Goal: Task Accomplishment & Management: Use online tool/utility

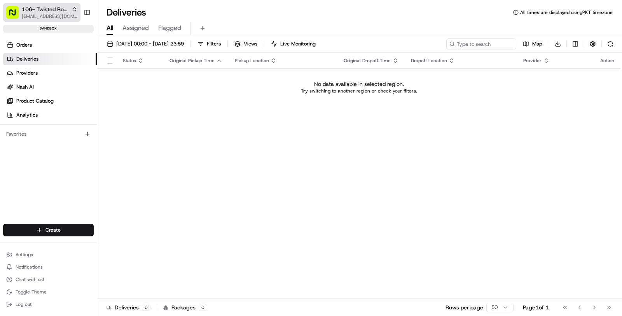
click at [58, 9] on span "106- Twisted Root Burger - Lubbock" at bounding box center [45, 9] width 47 height 8
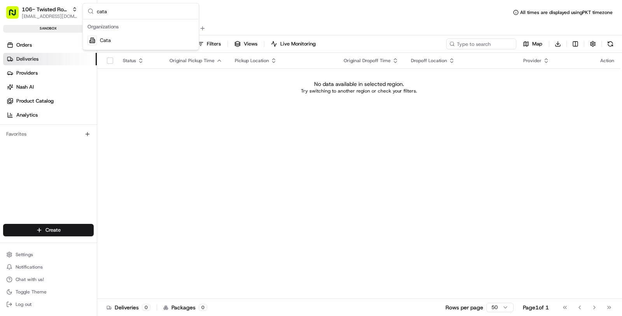
type input "cata"
click at [119, 42] on div "Cata" at bounding box center [140, 41] width 113 height 16
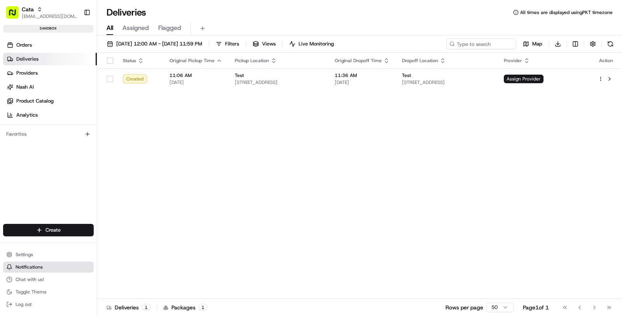
click at [52, 261] on button "Notifications" at bounding box center [48, 266] width 91 height 11
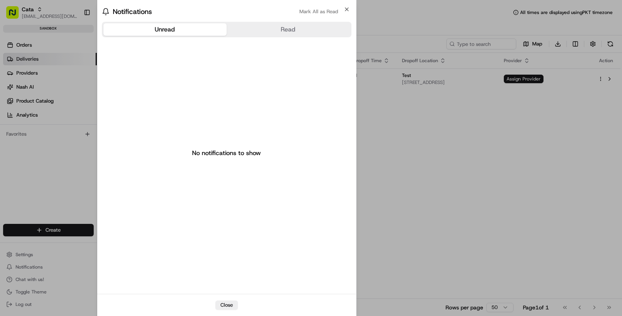
click at [52, 256] on body "Cata [EMAIL_ADDRESS][DOMAIN_NAME] Toggle Sidebar sandbox Orders Deliveries Prov…" at bounding box center [311, 158] width 622 height 316
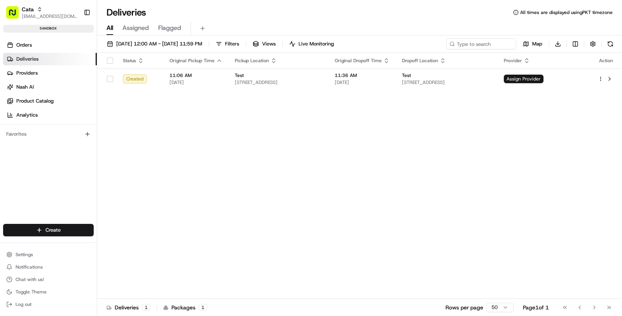
click at [52, 256] on button "Settings" at bounding box center [48, 254] width 91 height 11
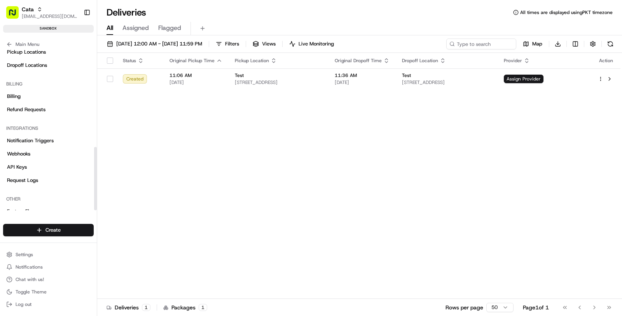
scroll to position [246, 0]
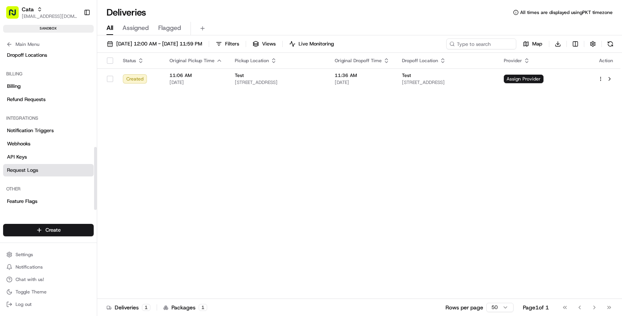
click at [54, 167] on link "Request Logs" at bounding box center [48, 170] width 91 height 12
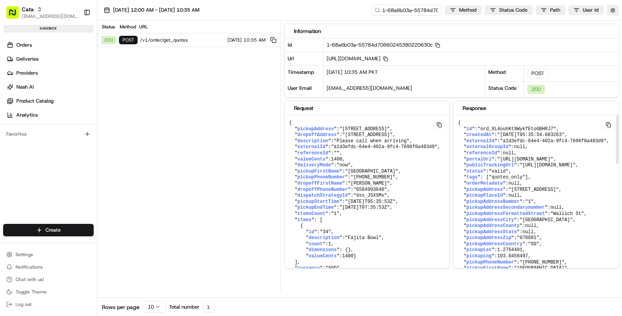
click at [390, 128] on span ""ord_XL4ouhKt9WykfEtoGBHRJ7"" at bounding box center [364, 128] width 50 height 5
copy span "ord_XL4ouhKt9WykfEtoGBHRJ7"
click at [413, 12] on input "1-68a6b03a-55784d70660245380220630c" at bounding box center [394, 10] width 93 height 11
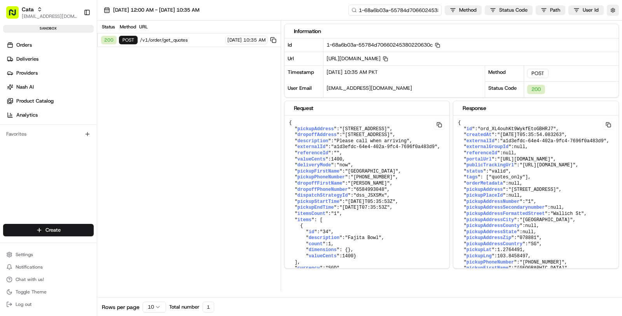
click at [413, 12] on input "1-68a6b03a-55784d70660245380220630c" at bounding box center [394, 10] width 93 height 11
paste input "ord_XL4ouhKt9WykfEtoGBHRJ7"
type input "ord_XL4ouhKt9WykfEtoGBHRJ7"
click at [194, 40] on span "/v1/order/get_quotes" at bounding box center [181, 40] width 83 height 6
click at [440, 45] on icon "button" at bounding box center [437, 45] width 5 height 5
